Goal: Complete application form

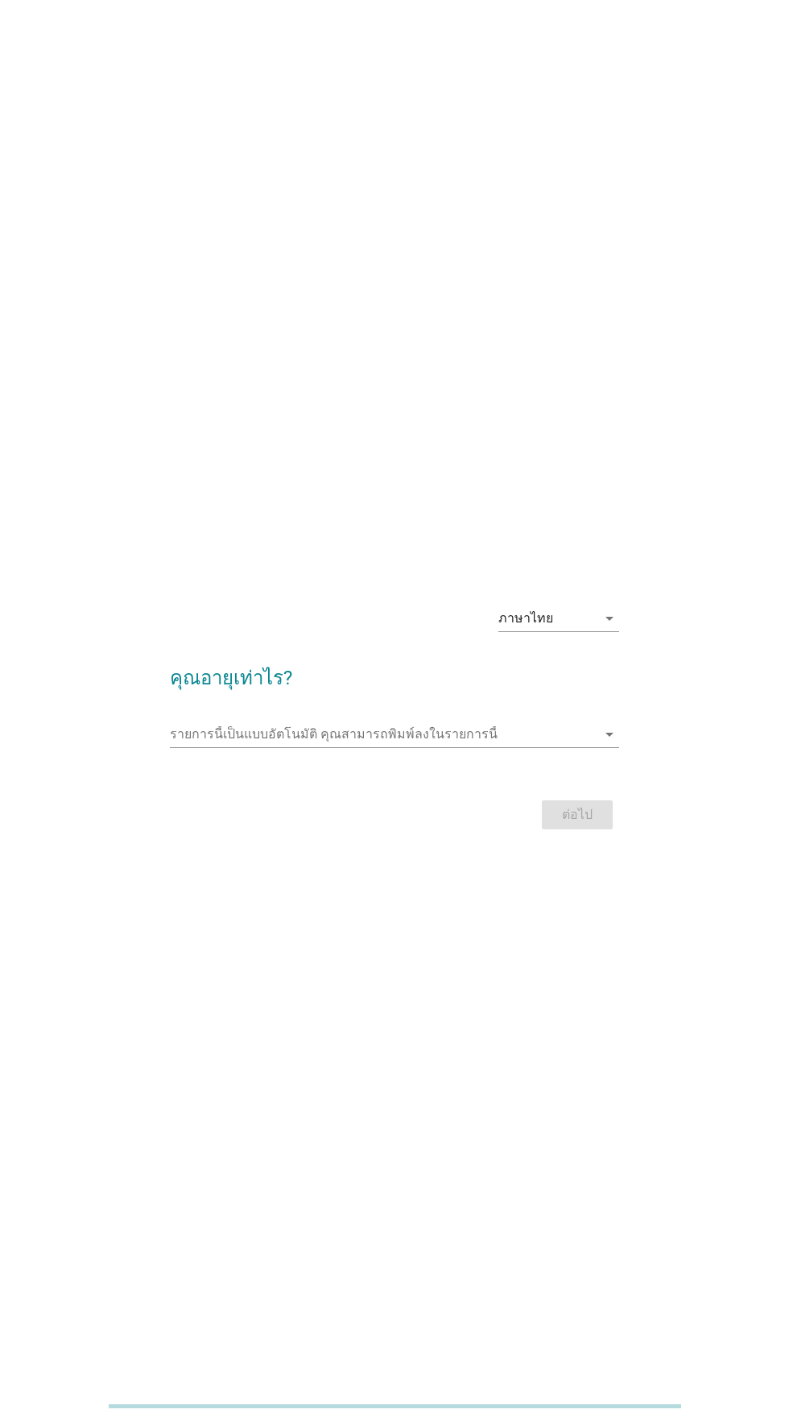
click at [560, 747] on input "รายการนี้เป็นแบบอัตโนมัติ คุณสามารถพิมพ์ลงในรายการนี้" at bounding box center [383, 735] width 426 height 26
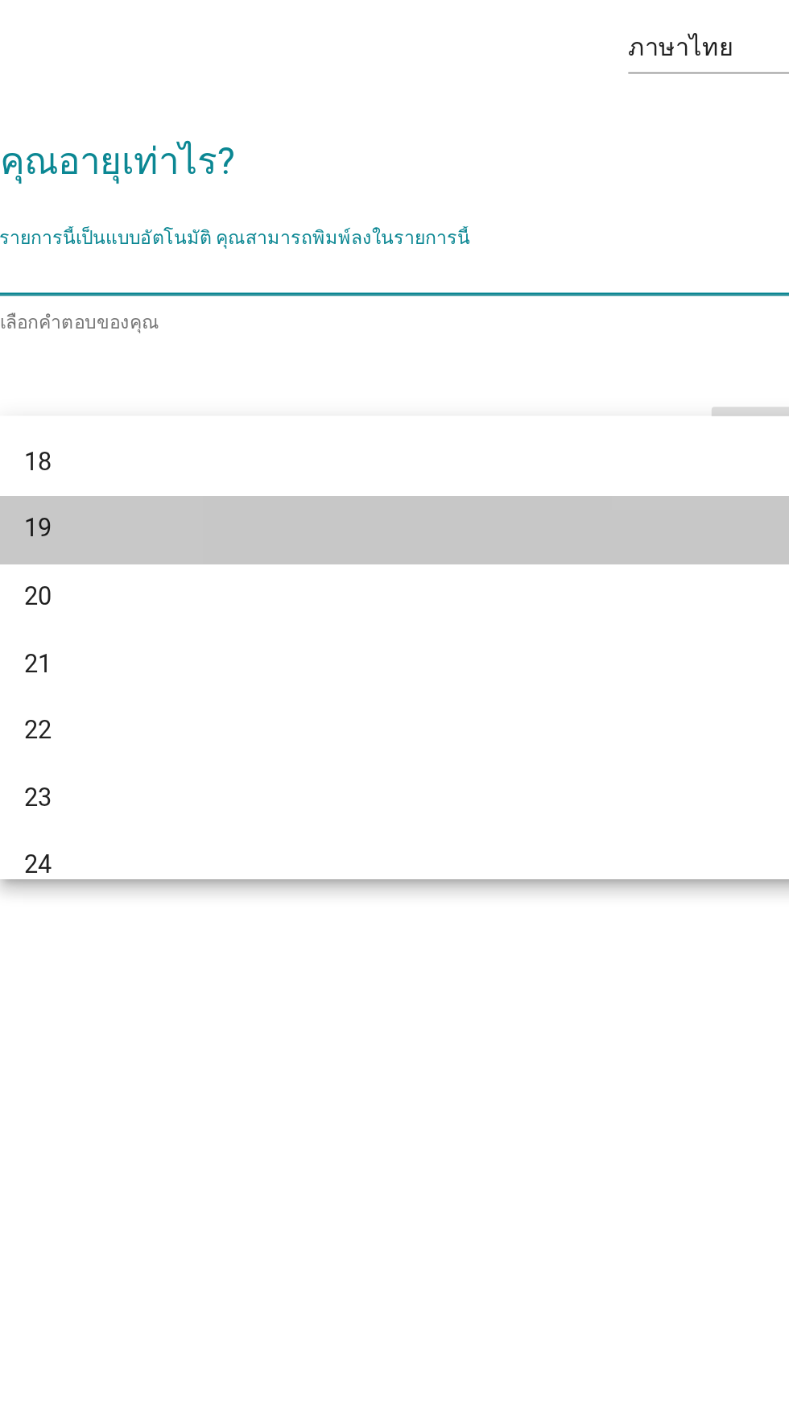
click at [414, 867] on div "19" at bounding box center [376, 866] width 387 height 19
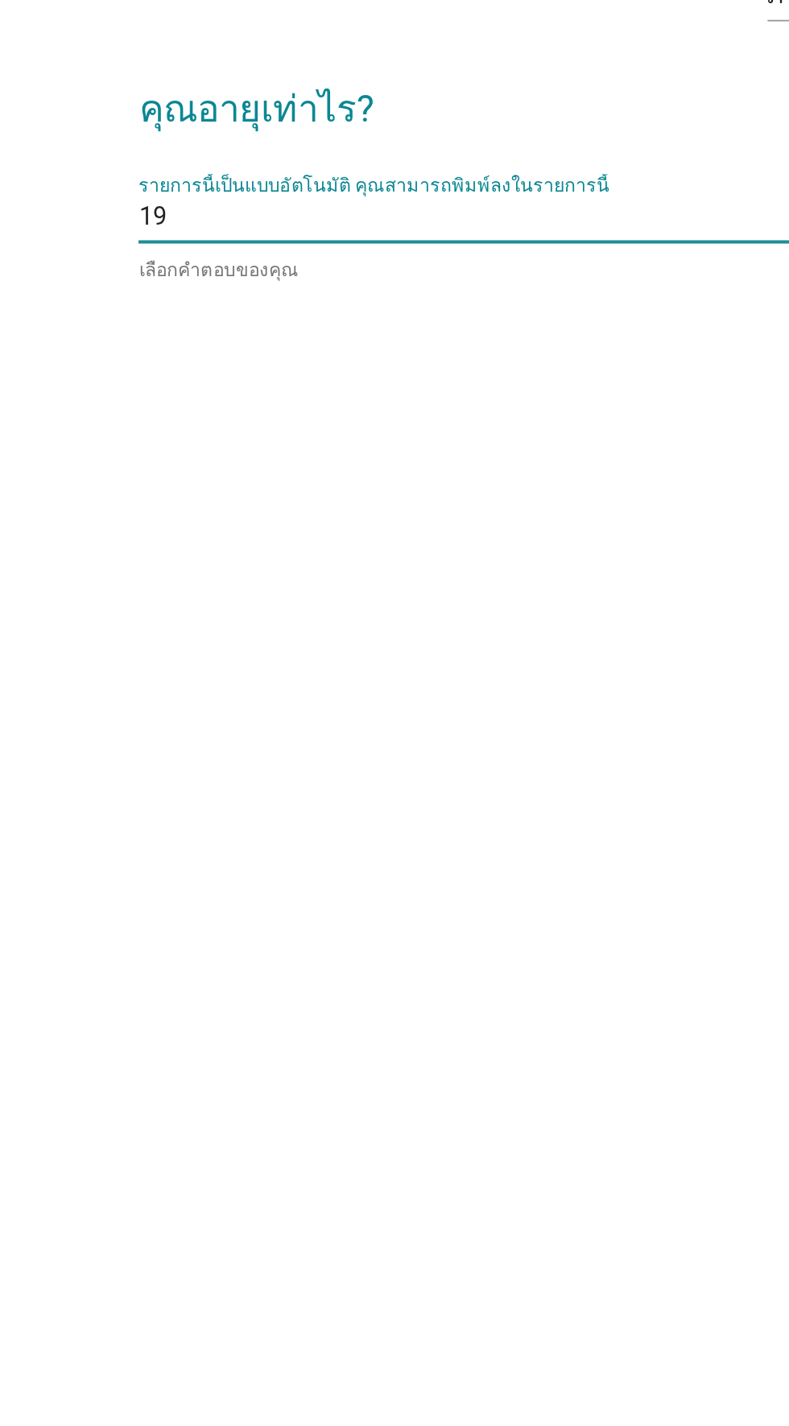
click at [359, 744] on div "รายการนี้เป็นแบบอัตโนมัติ [PERSON_NAME]พิมพ์ลงในรายการนี้ 19 arrow_drop_down" at bounding box center [394, 731] width 449 height 26
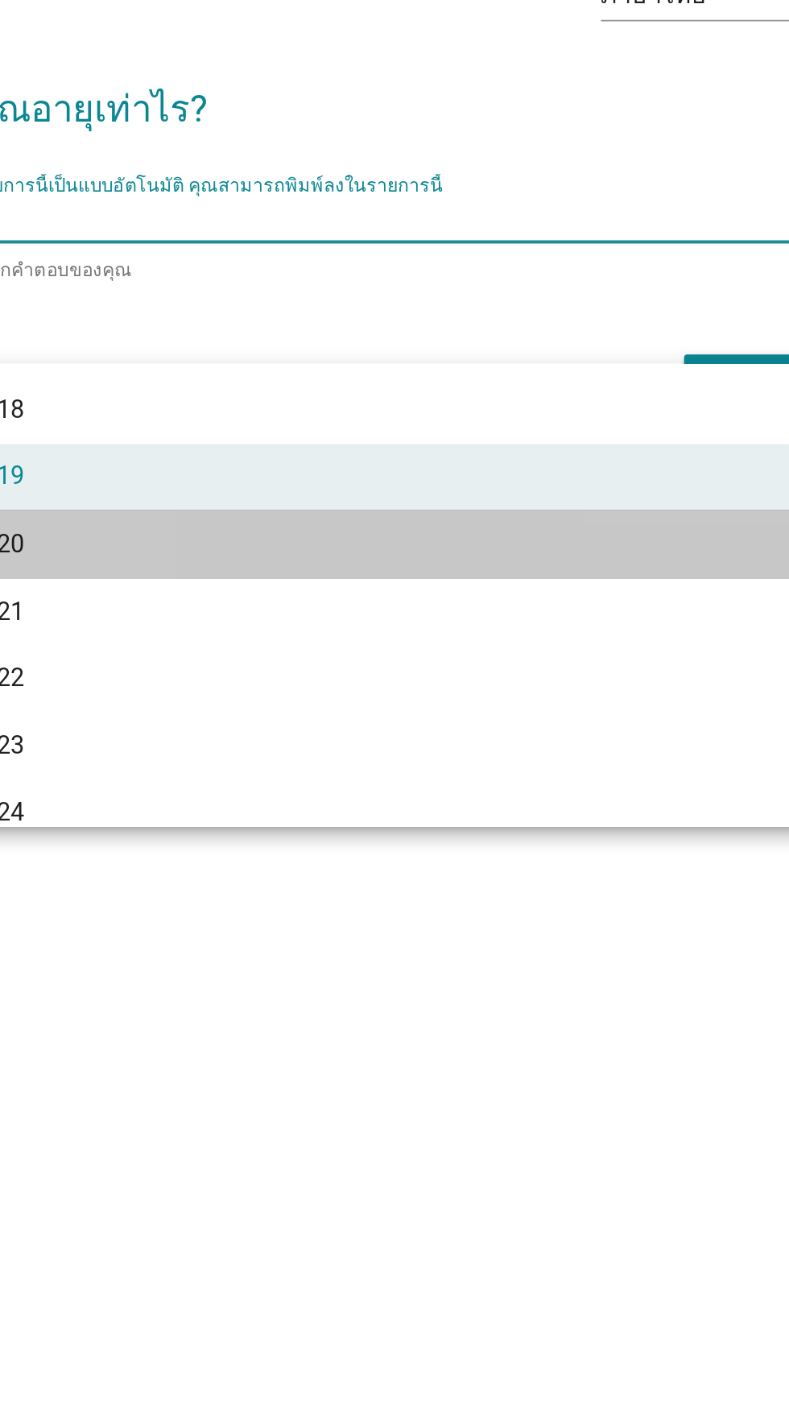
click at [446, 907] on div "20" at bounding box center [376, 901] width 387 height 19
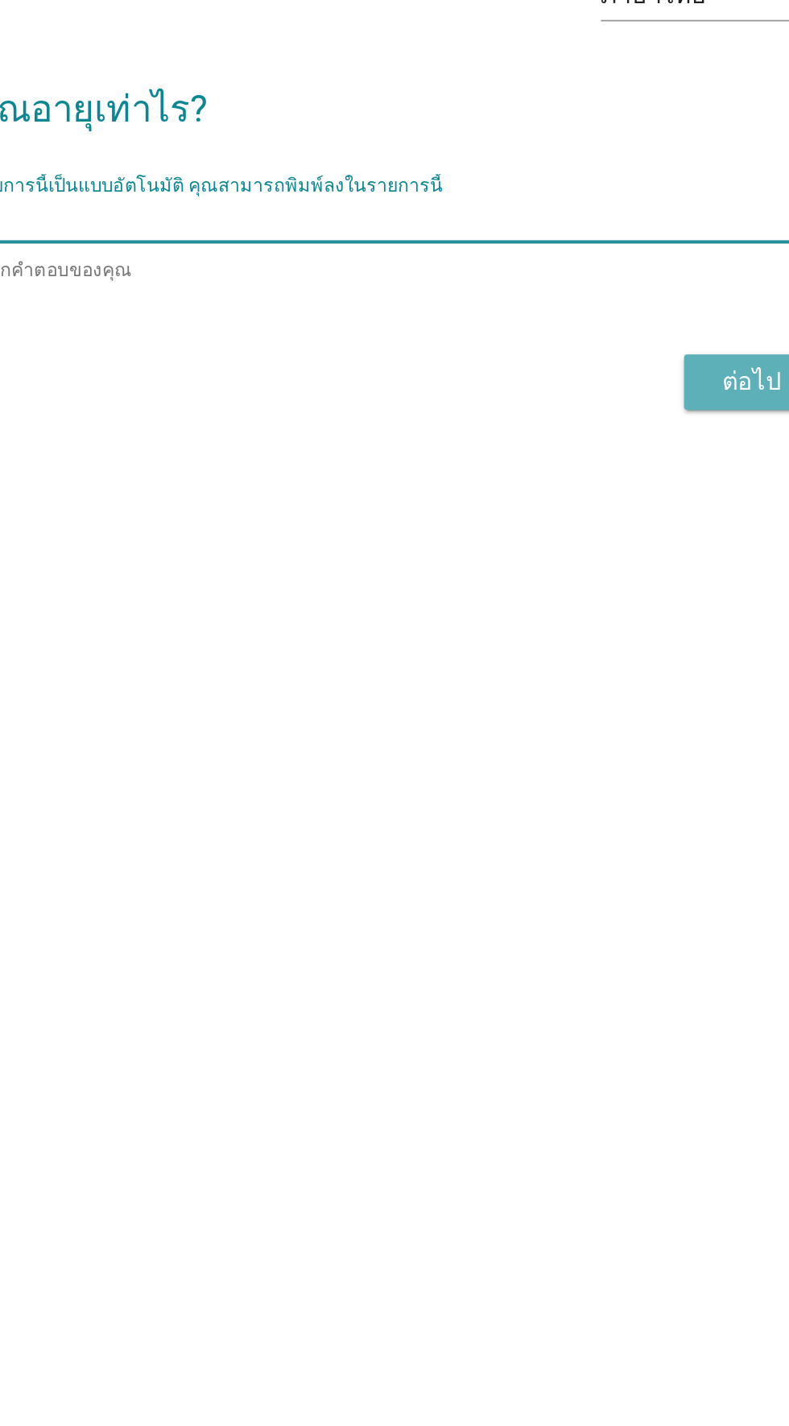
click at [568, 827] on div "ต่อไป" at bounding box center [577, 817] width 45 height 19
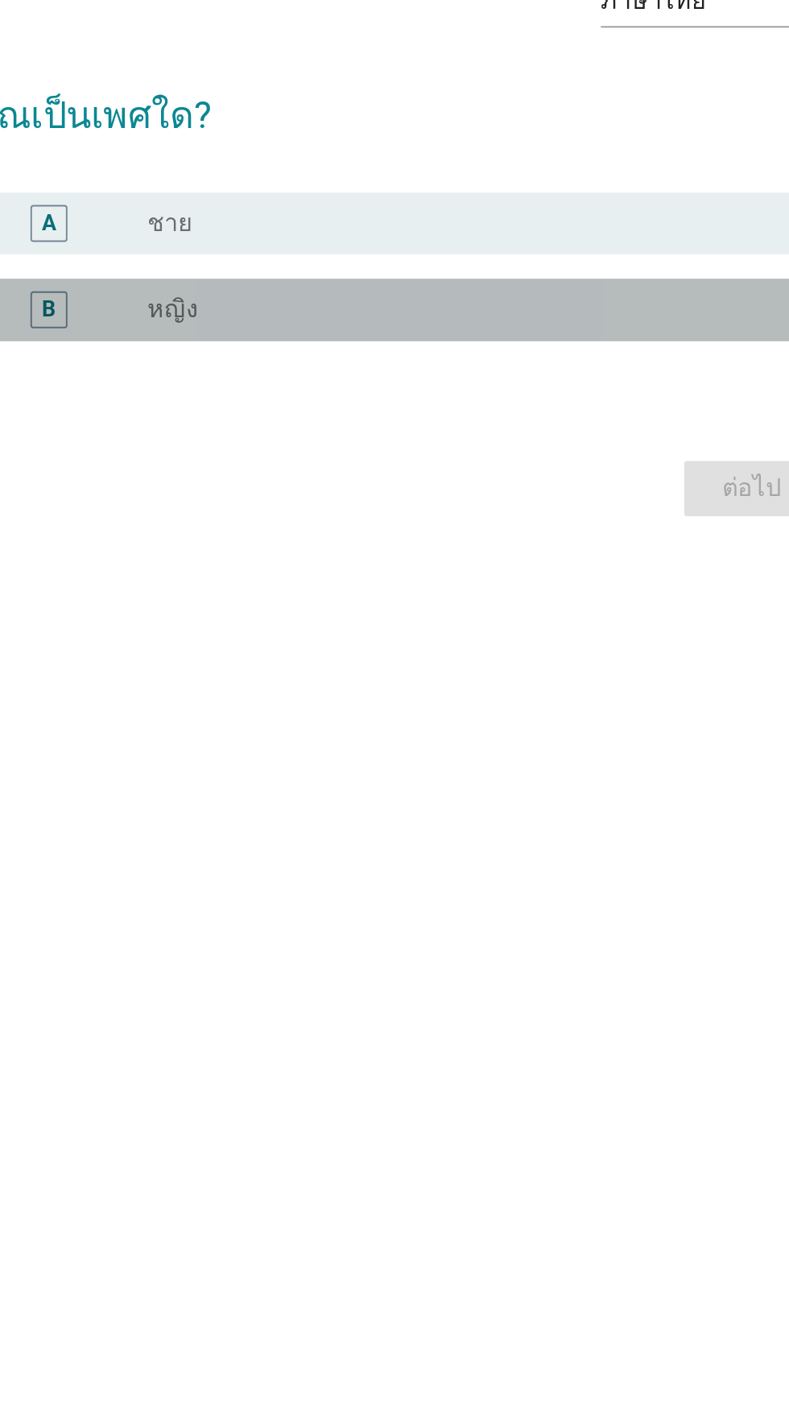
click at [421, 759] on div "radio_button_unchecked หญิง" at bounding box center [428, 751] width 332 height 16
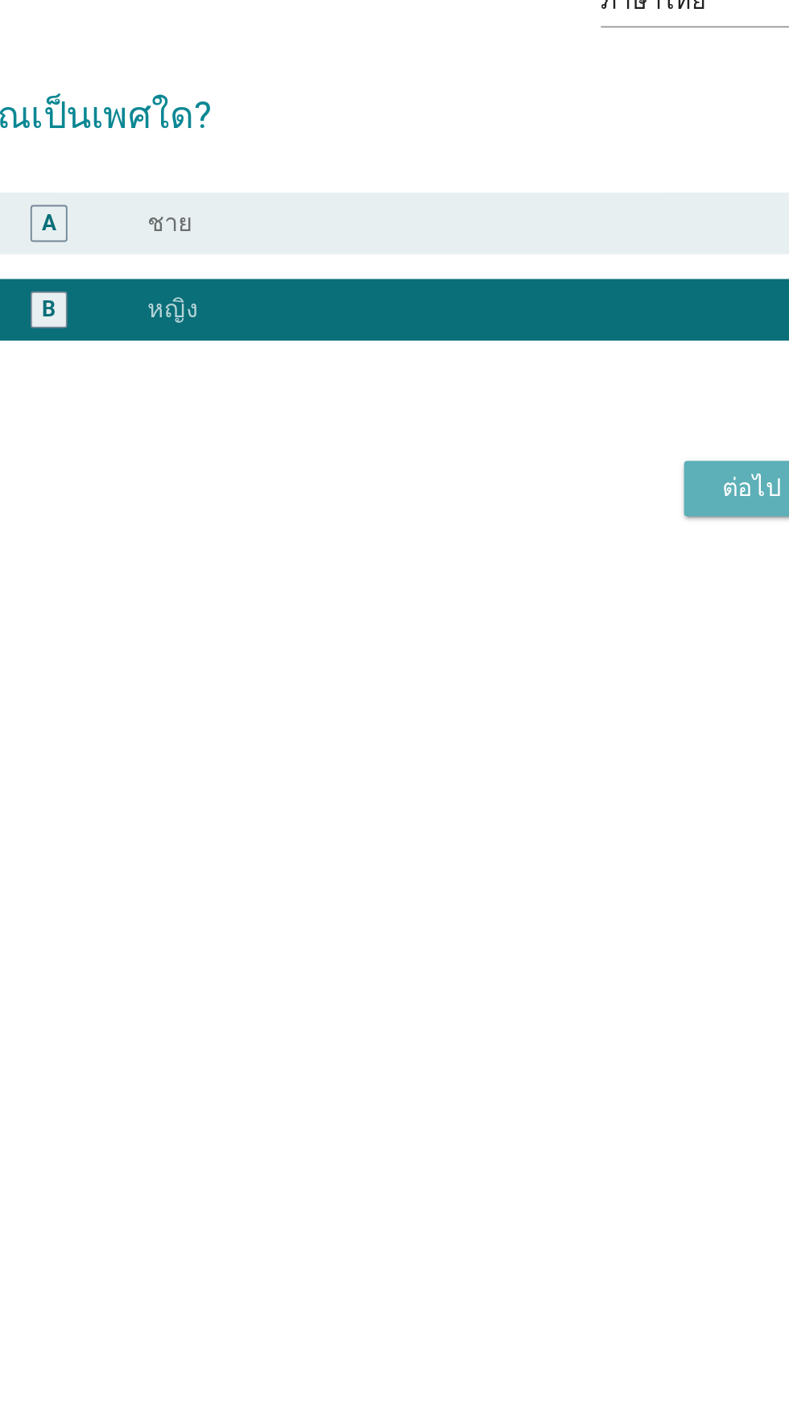
click at [574, 854] on div "ต่อไป" at bounding box center [577, 843] width 45 height 19
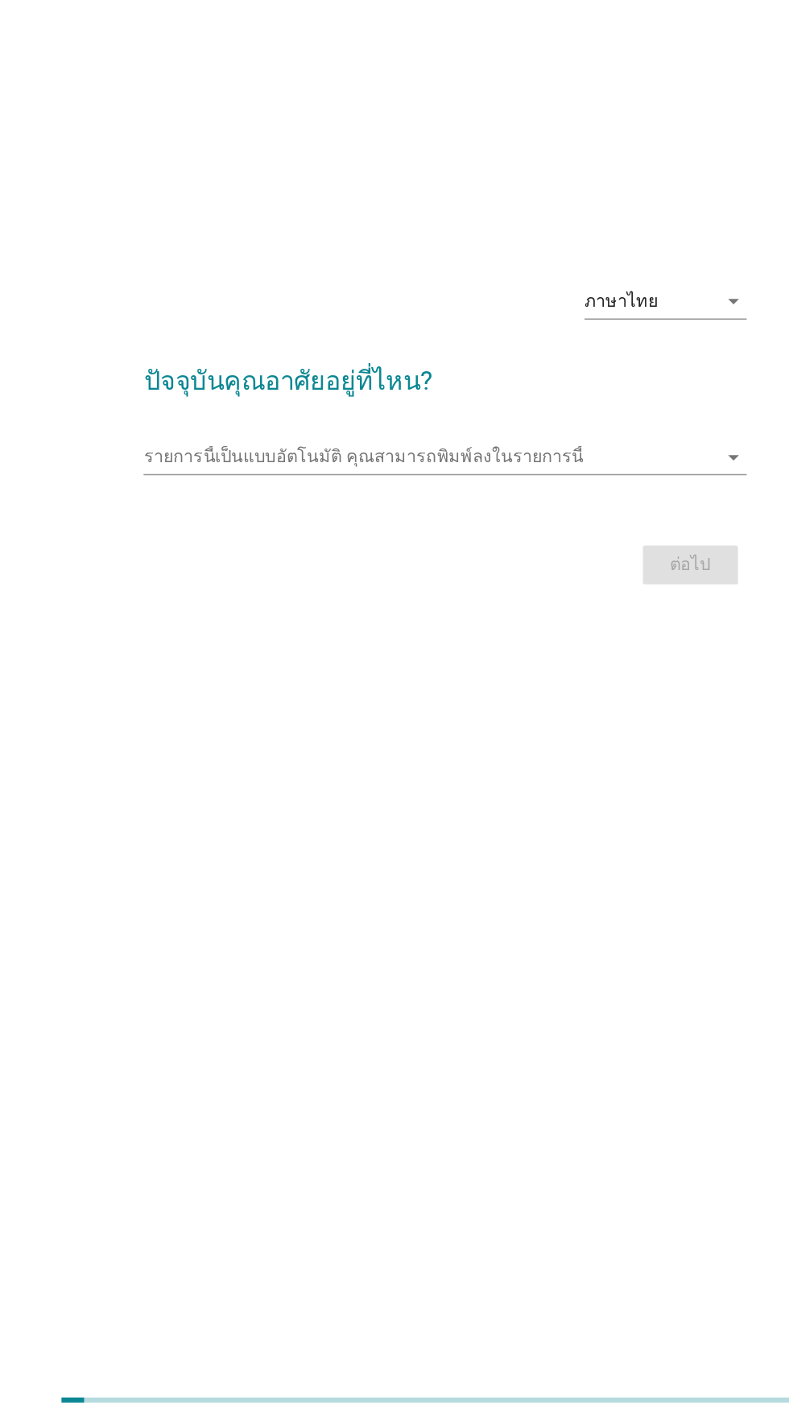
scroll to position [32, 0]
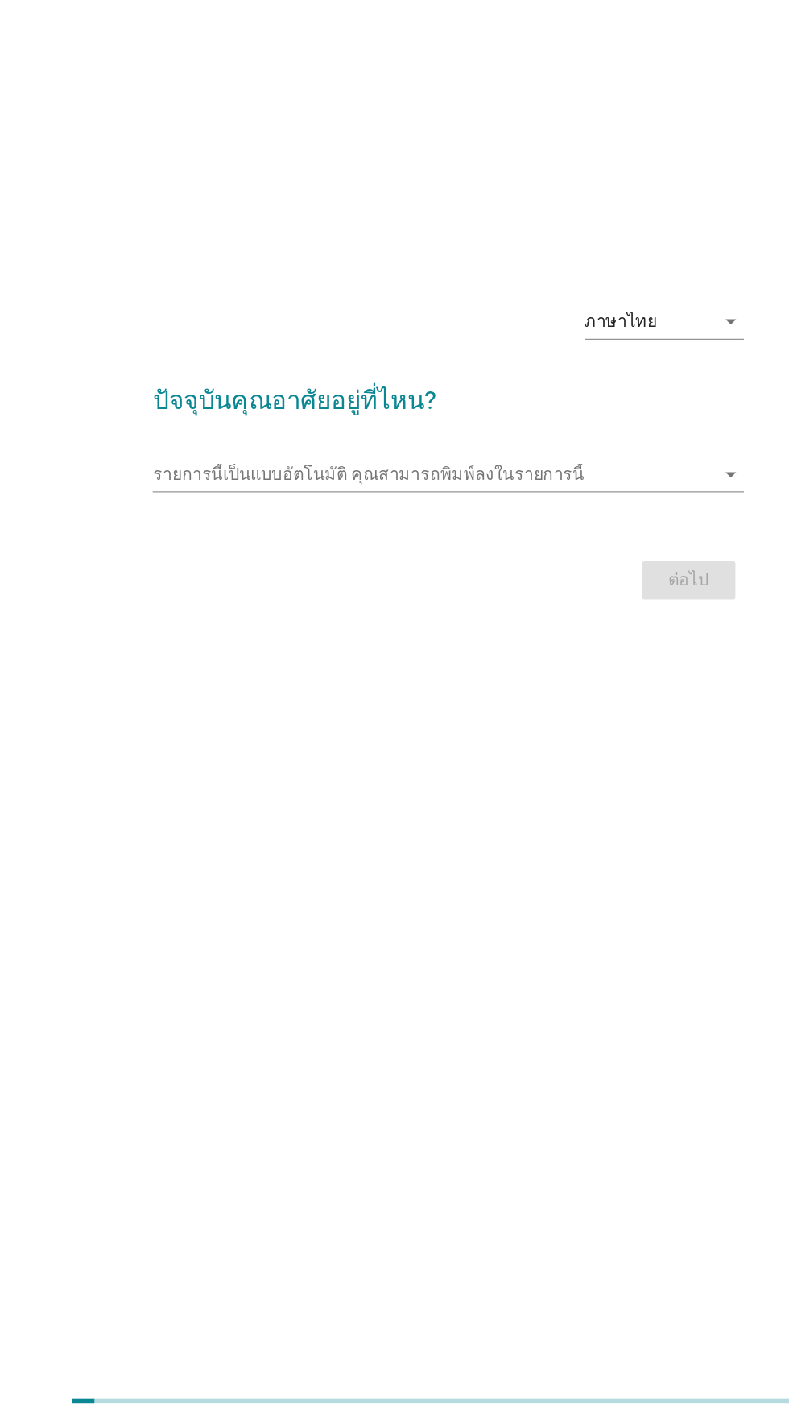
click at [531, 715] on input "รายการนี้เป็นแบบอัตโนมัติ คุณสามารถพิมพ์ลงในรายการนี้" at bounding box center [383, 702] width 426 height 26
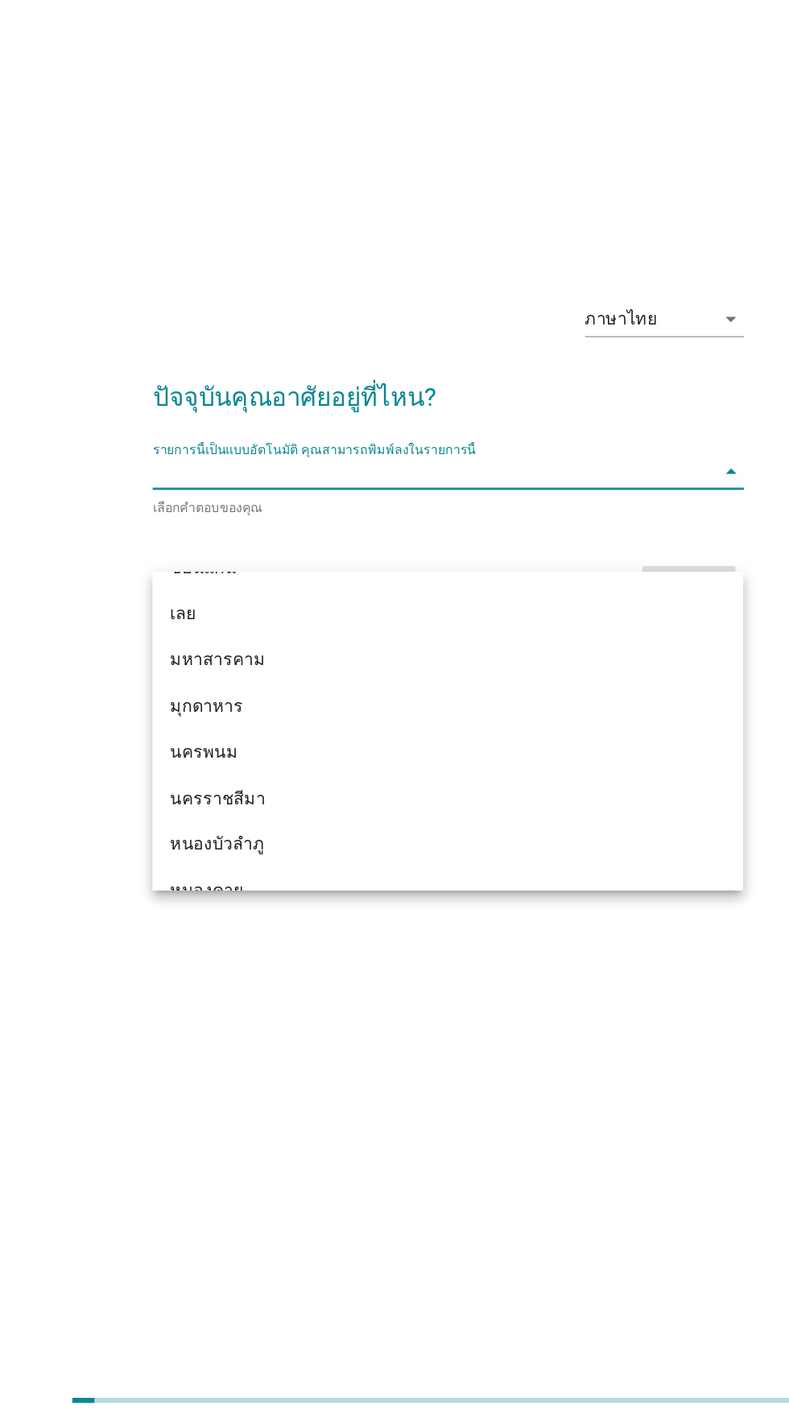
scroll to position [204, 0]
click at [475, 800] on div "เลย" at bounding box center [376, 807] width 387 height 19
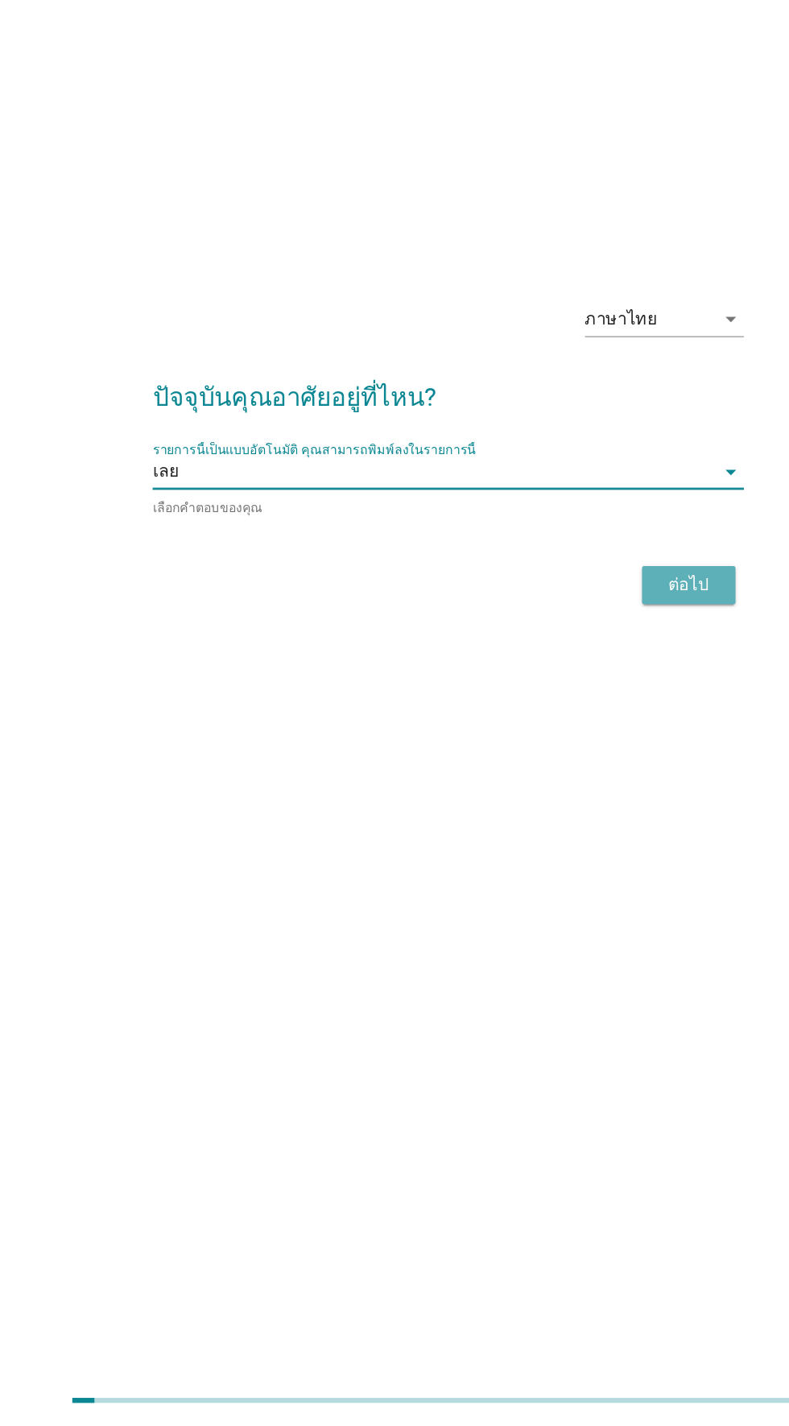
click at [611, 801] on button "ต่อไป" at bounding box center [577, 786] width 71 height 29
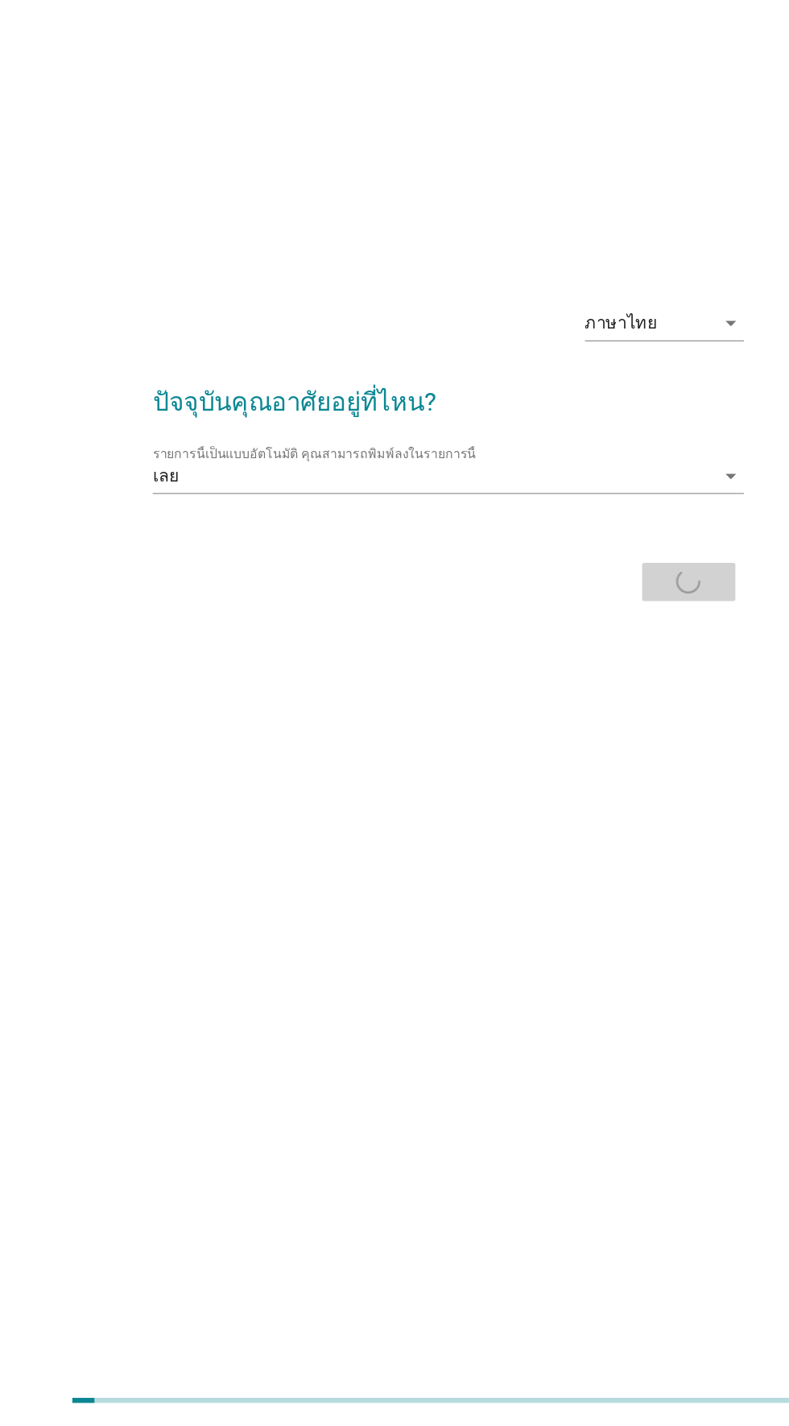
scroll to position [32, 0]
